Goal: Navigation & Orientation: Find specific page/section

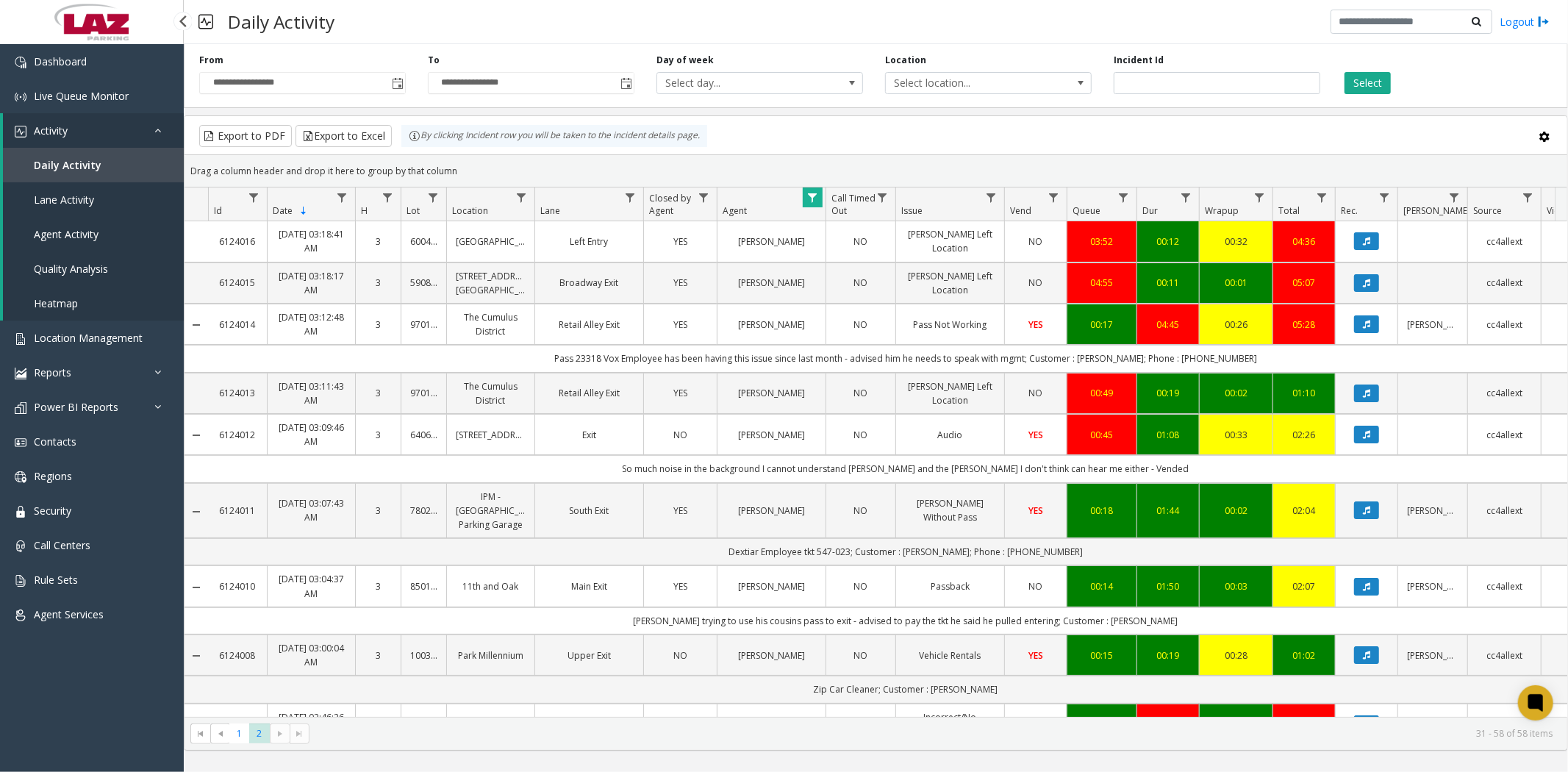
click at [37, 167] on span "Daily Activity" at bounding box center [67, 164] width 68 height 14
click at [53, 131] on span "Activity" at bounding box center [50, 130] width 34 height 14
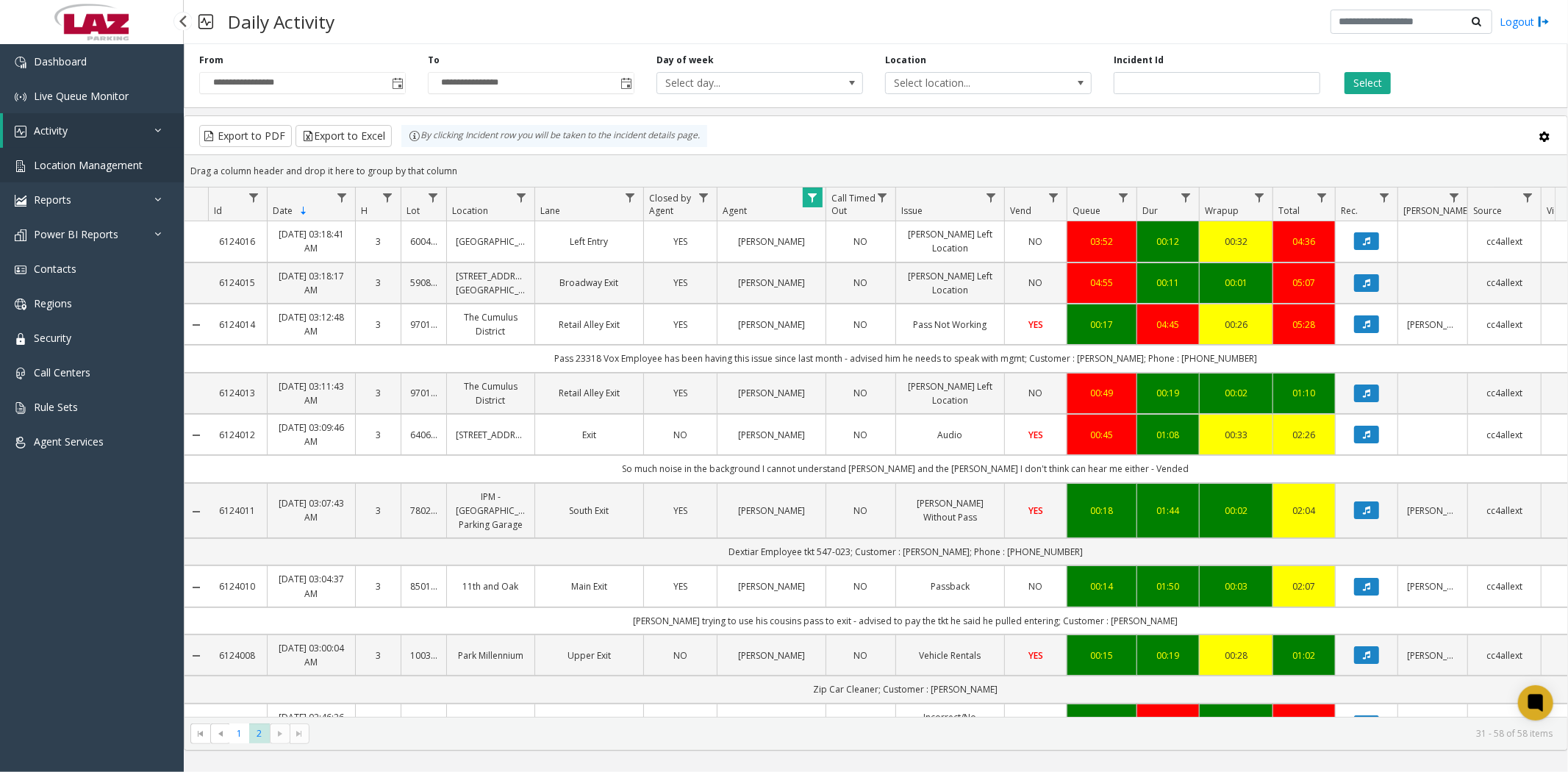
click at [83, 153] on link "Location Management" at bounding box center [92, 165] width 184 height 34
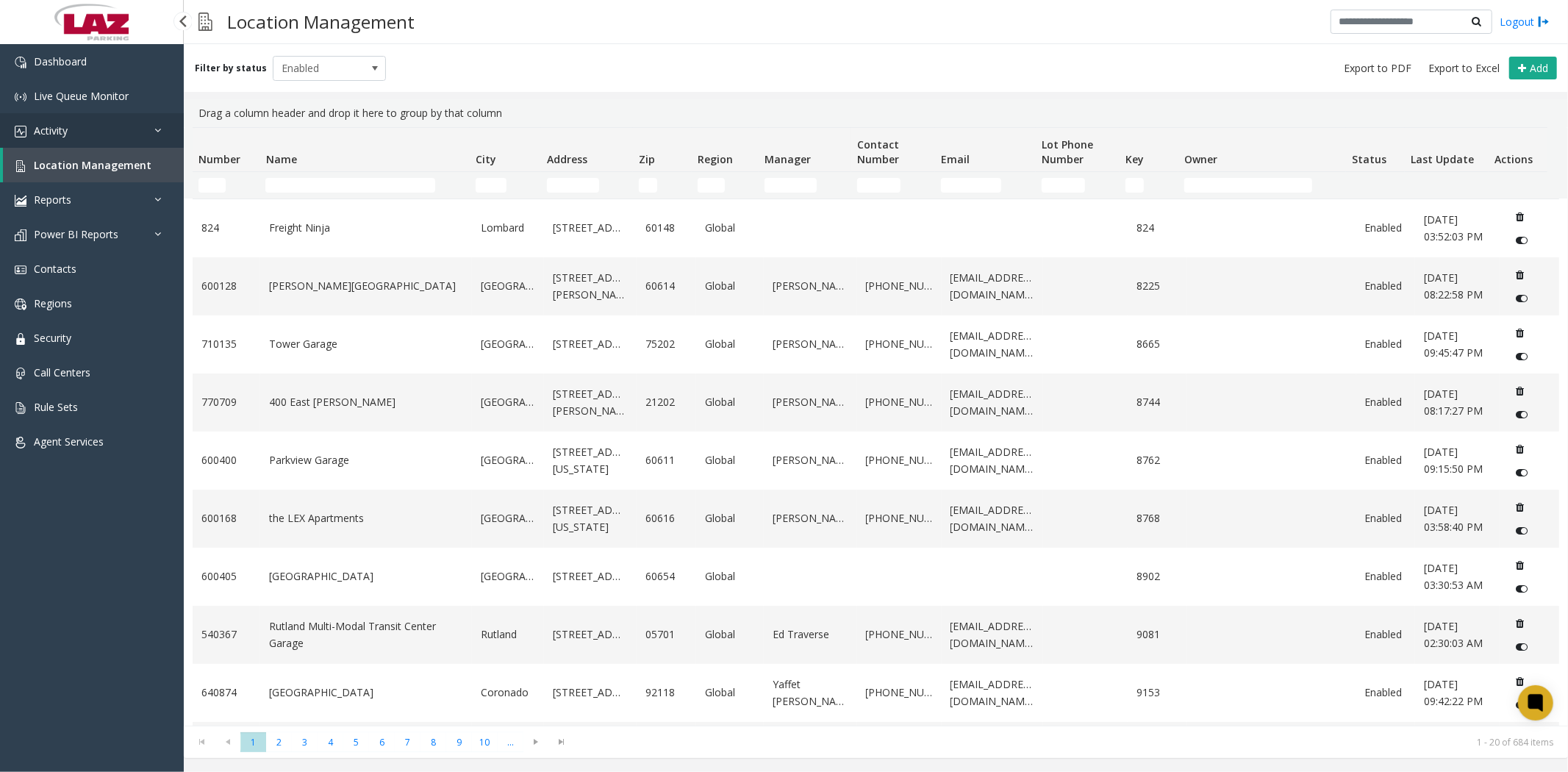
click at [54, 130] on span "Activity" at bounding box center [50, 130] width 34 height 14
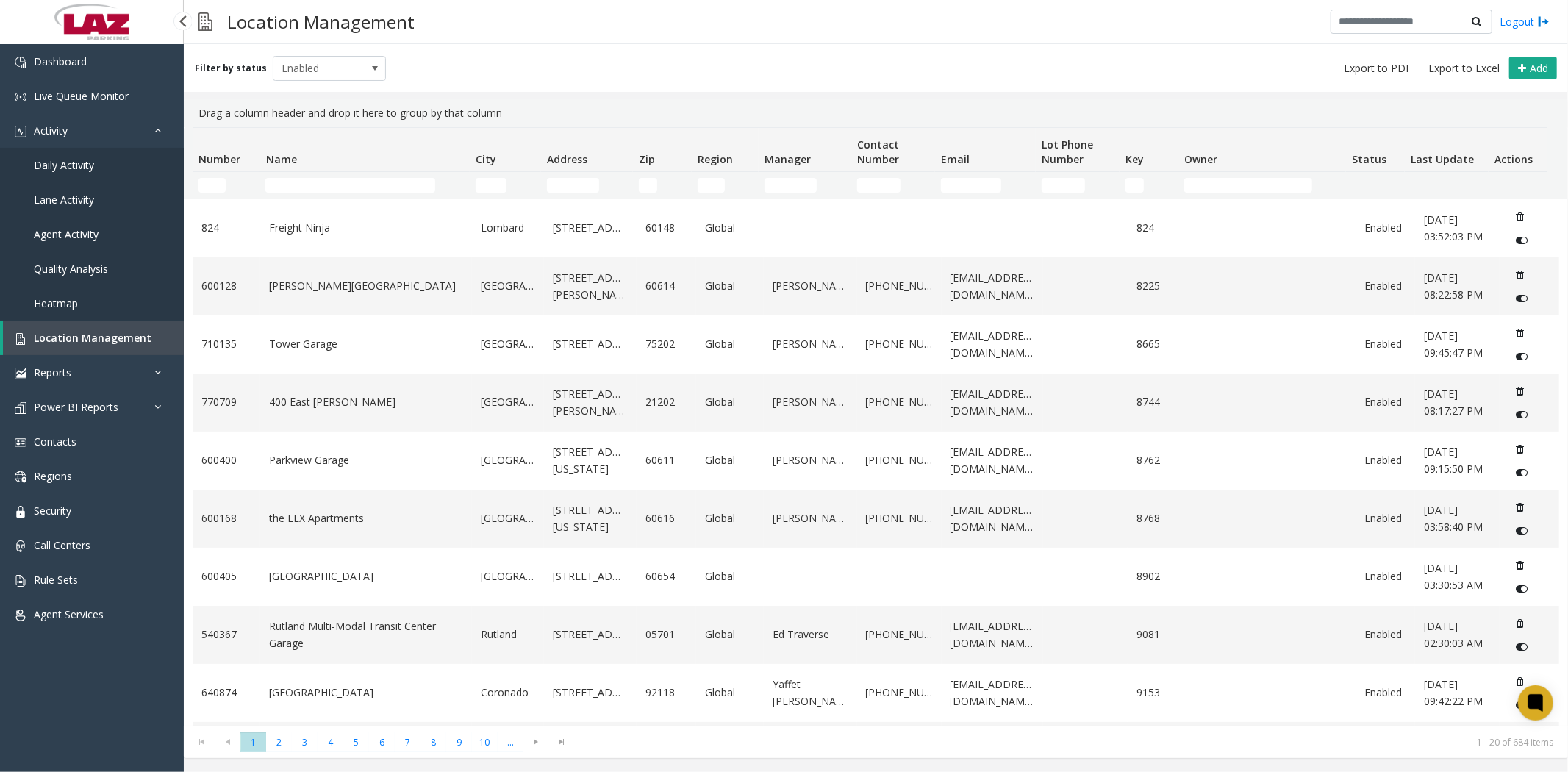
click at [64, 161] on span "Daily Activity" at bounding box center [63, 164] width 60 height 14
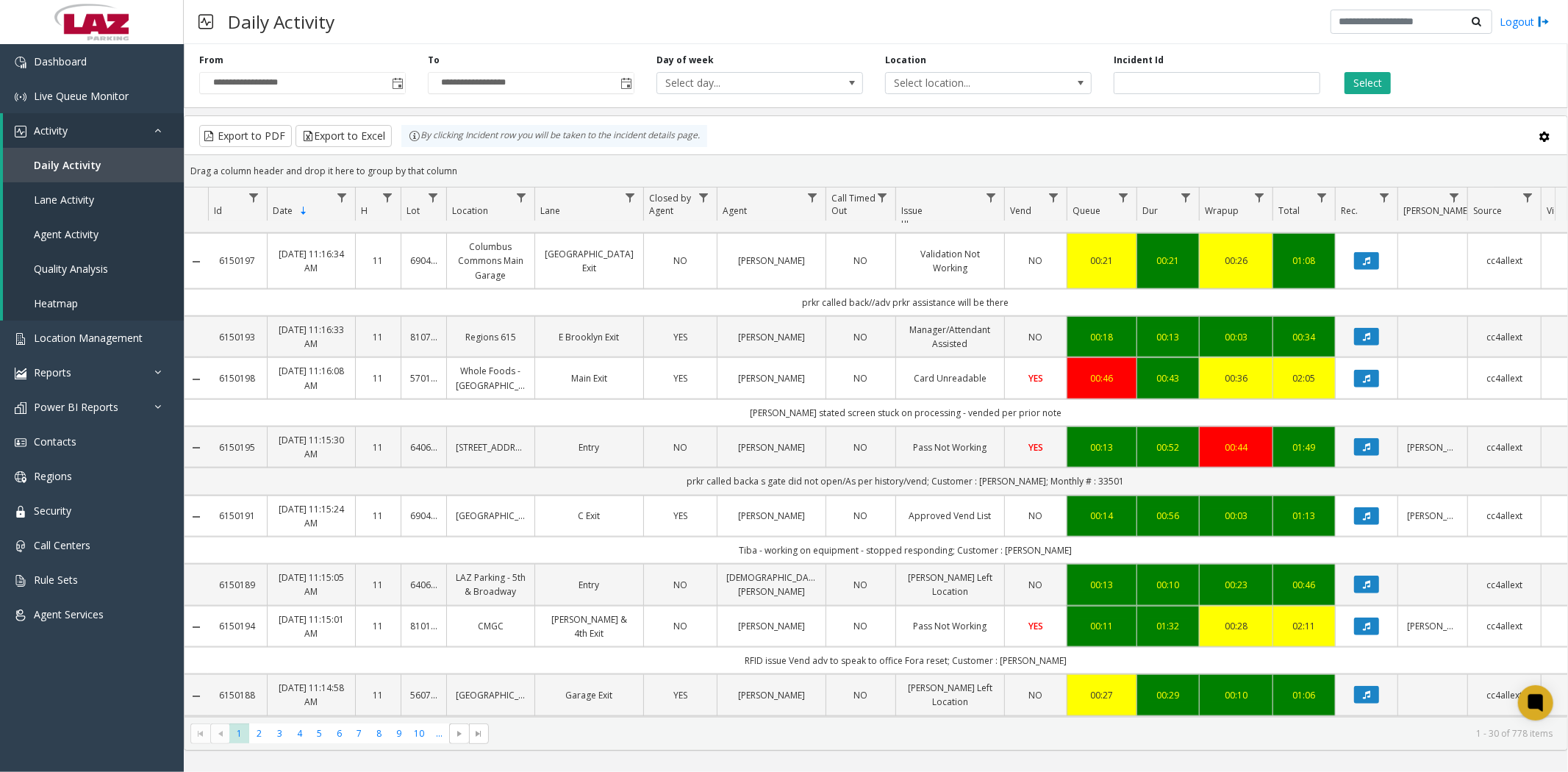
scroll to position [1552, 0]
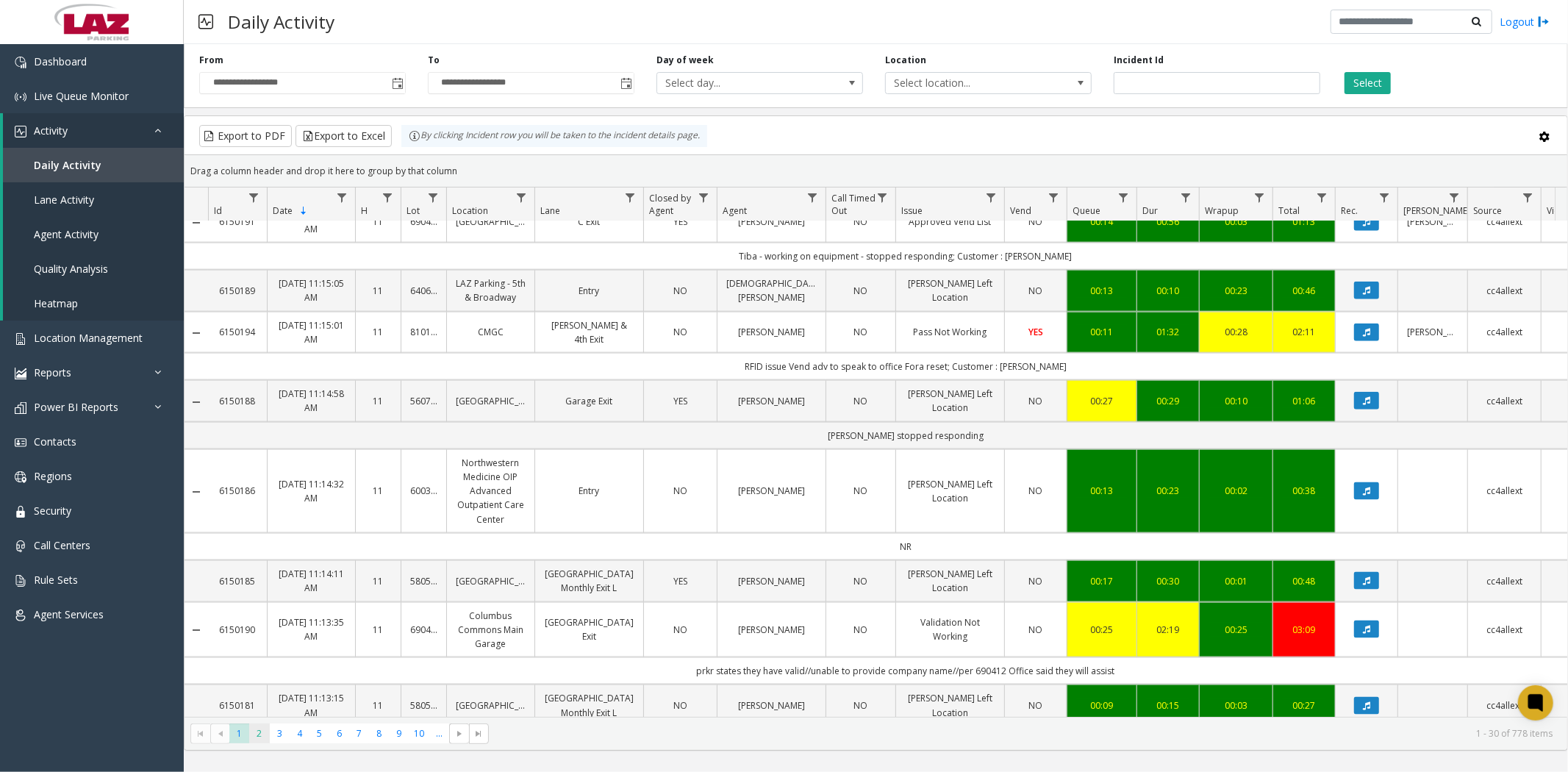
click at [256, 738] on span "2" at bounding box center [259, 734] width 20 height 20
